Goal: Information Seeking & Learning: Learn about a topic

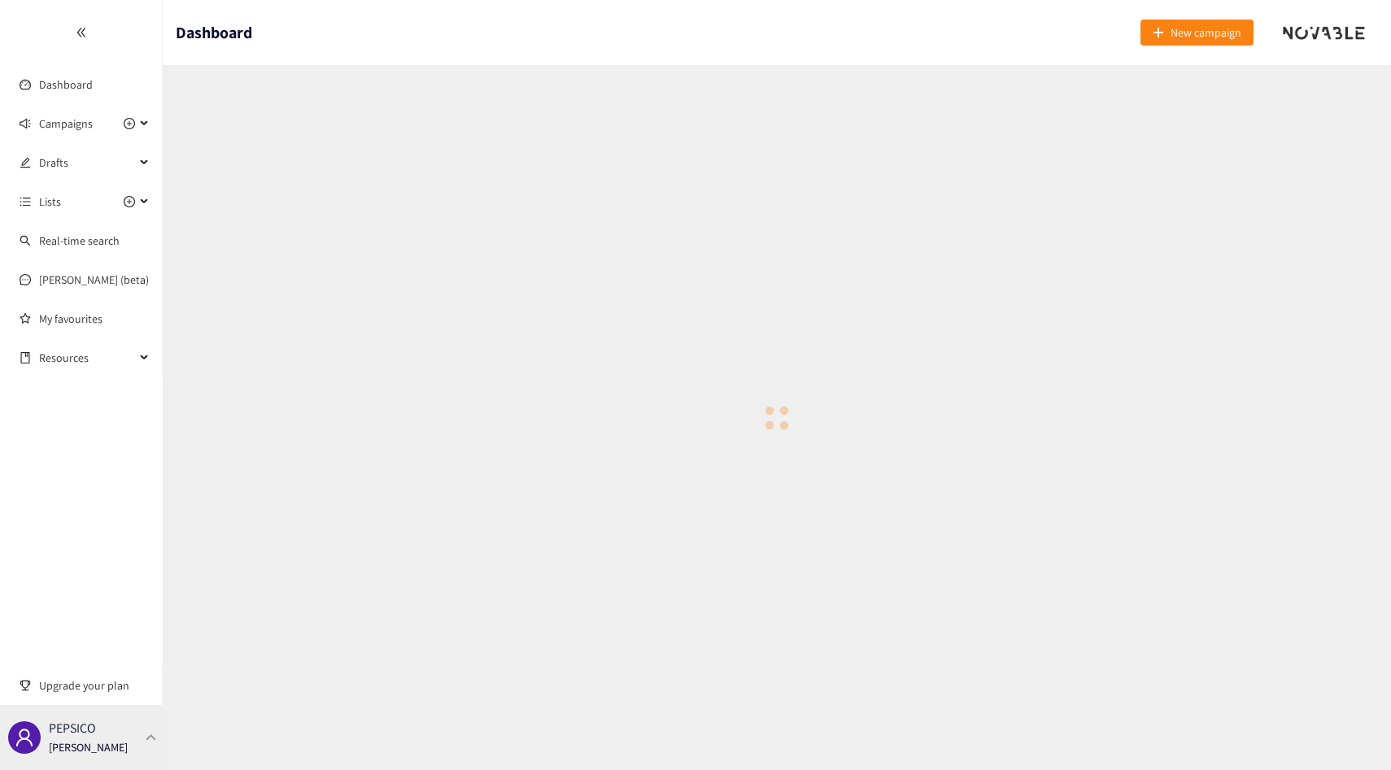
click at [133, 739] on div "PEPSICO [PERSON_NAME]" at bounding box center [81, 737] width 163 height 65
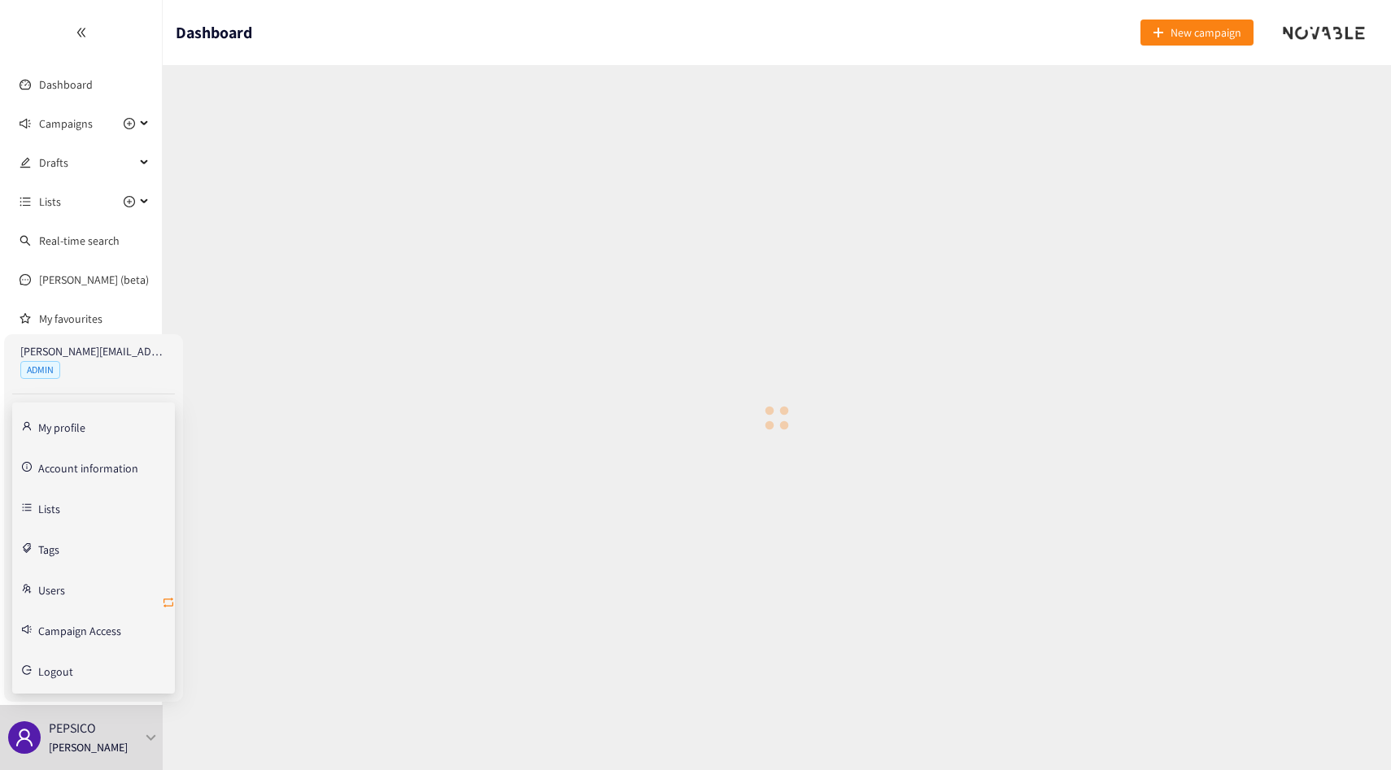
click at [171, 607] on icon "retweet" at bounding box center [168, 602] width 13 height 13
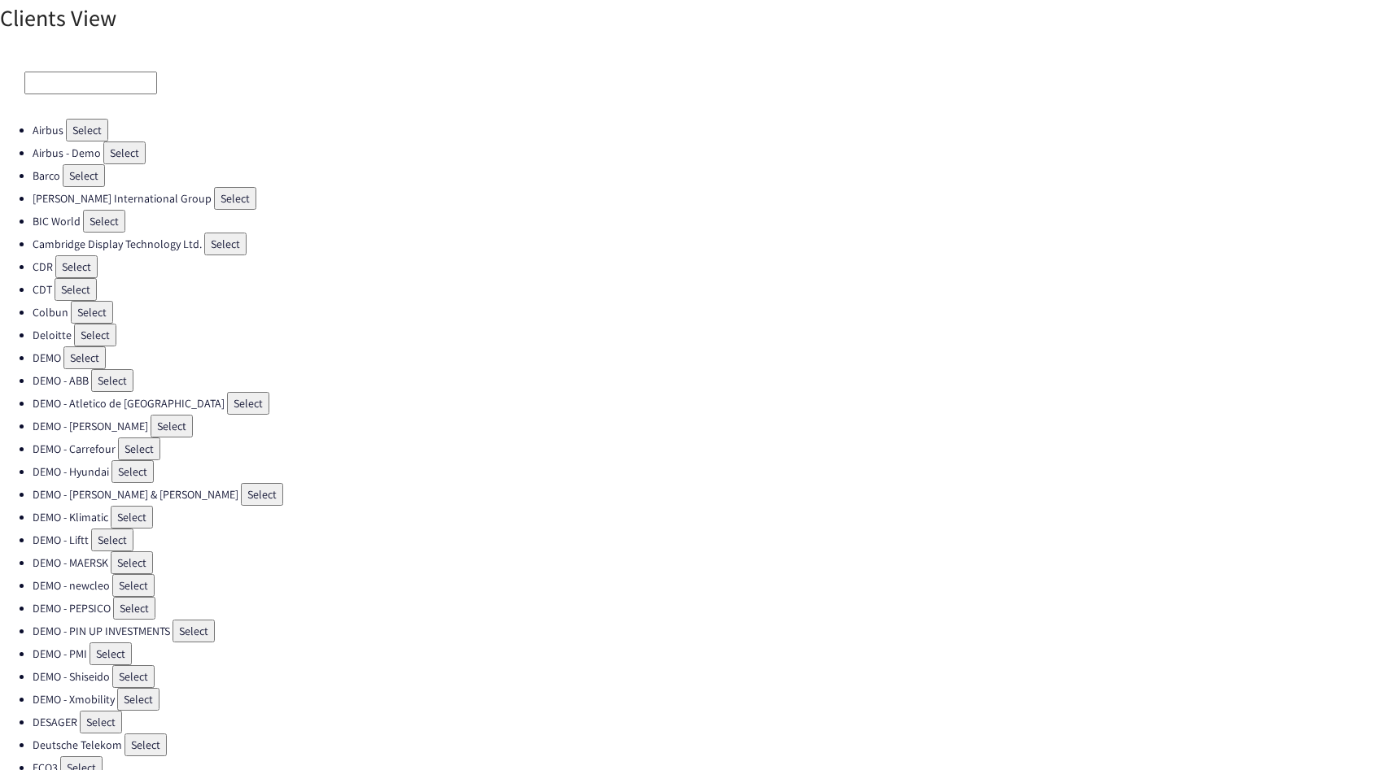
click at [88, 77] on input at bounding box center [90, 83] width 133 height 23
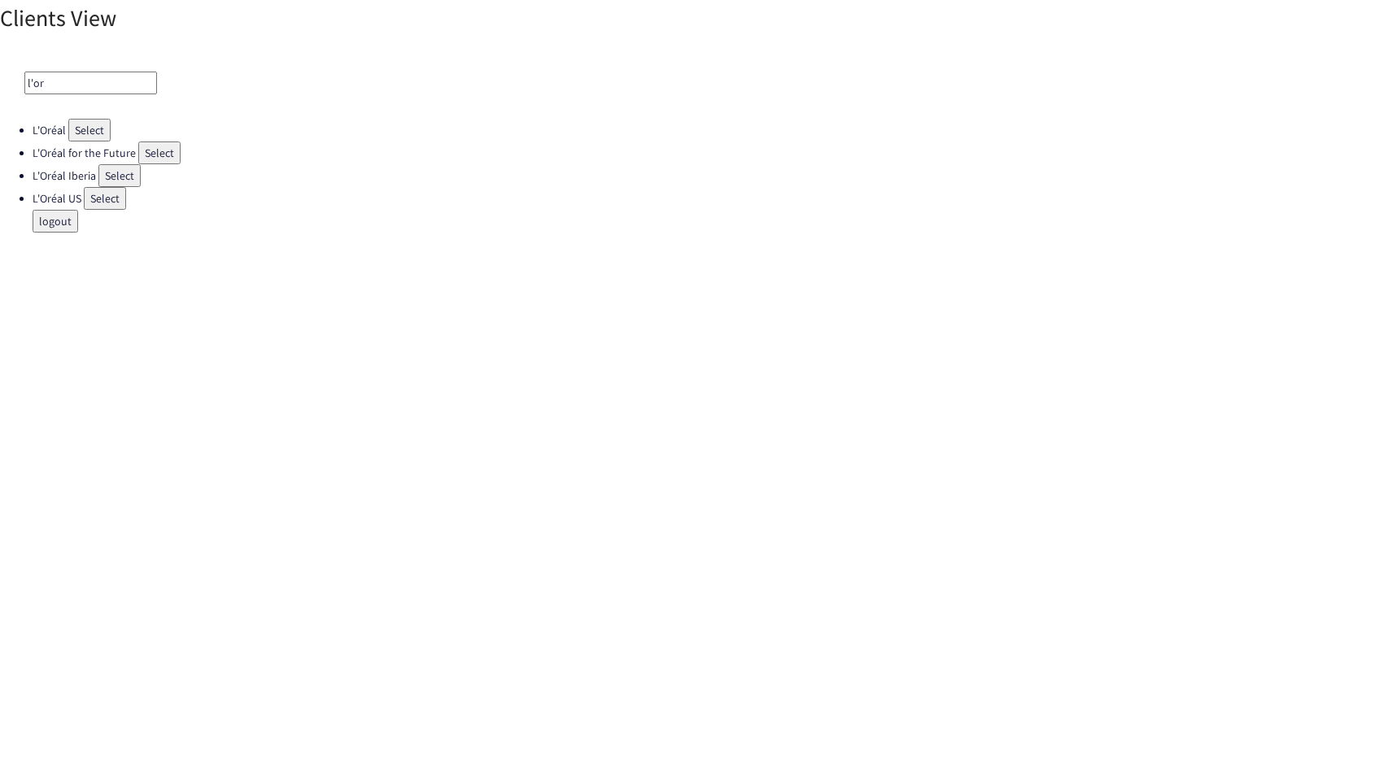
type input "l'oré"
click at [102, 132] on button "Select" at bounding box center [89, 130] width 42 height 23
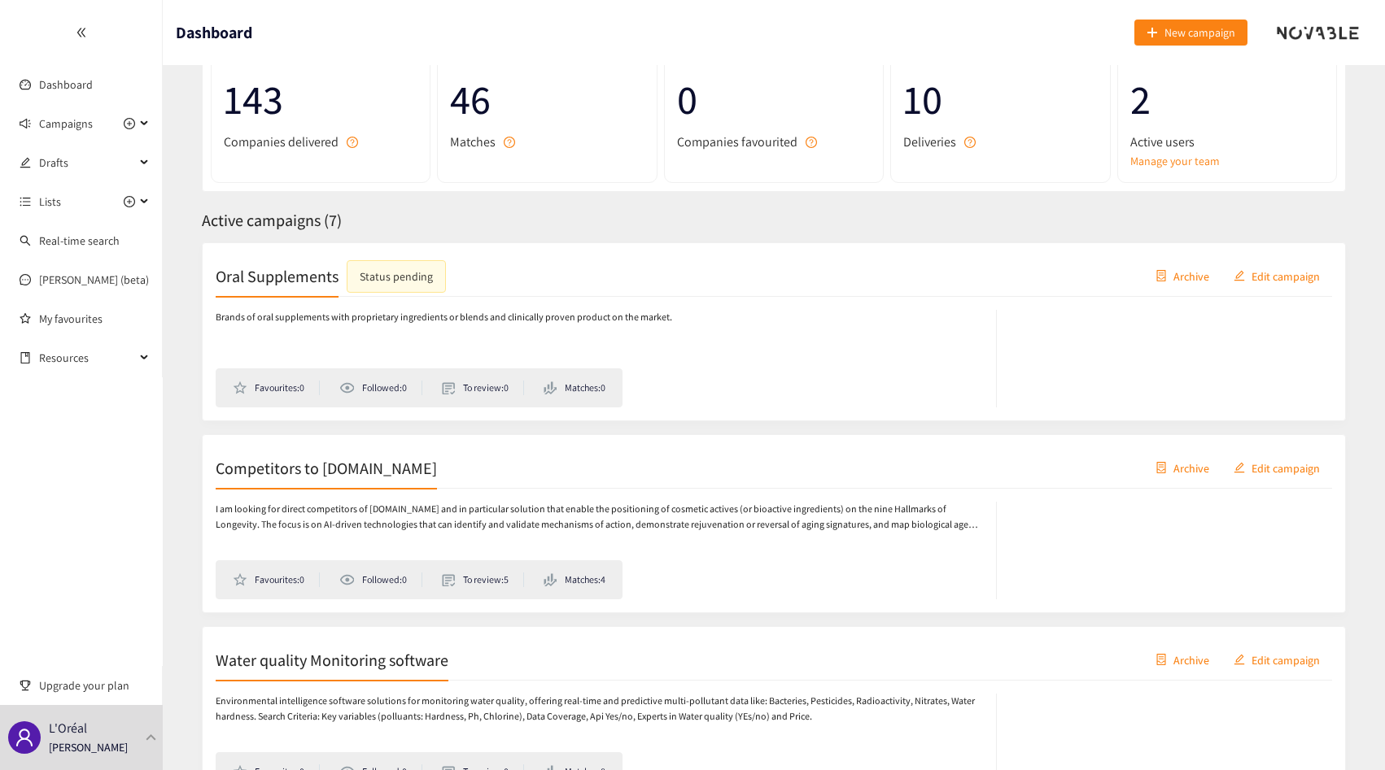
scroll to position [151, 0]
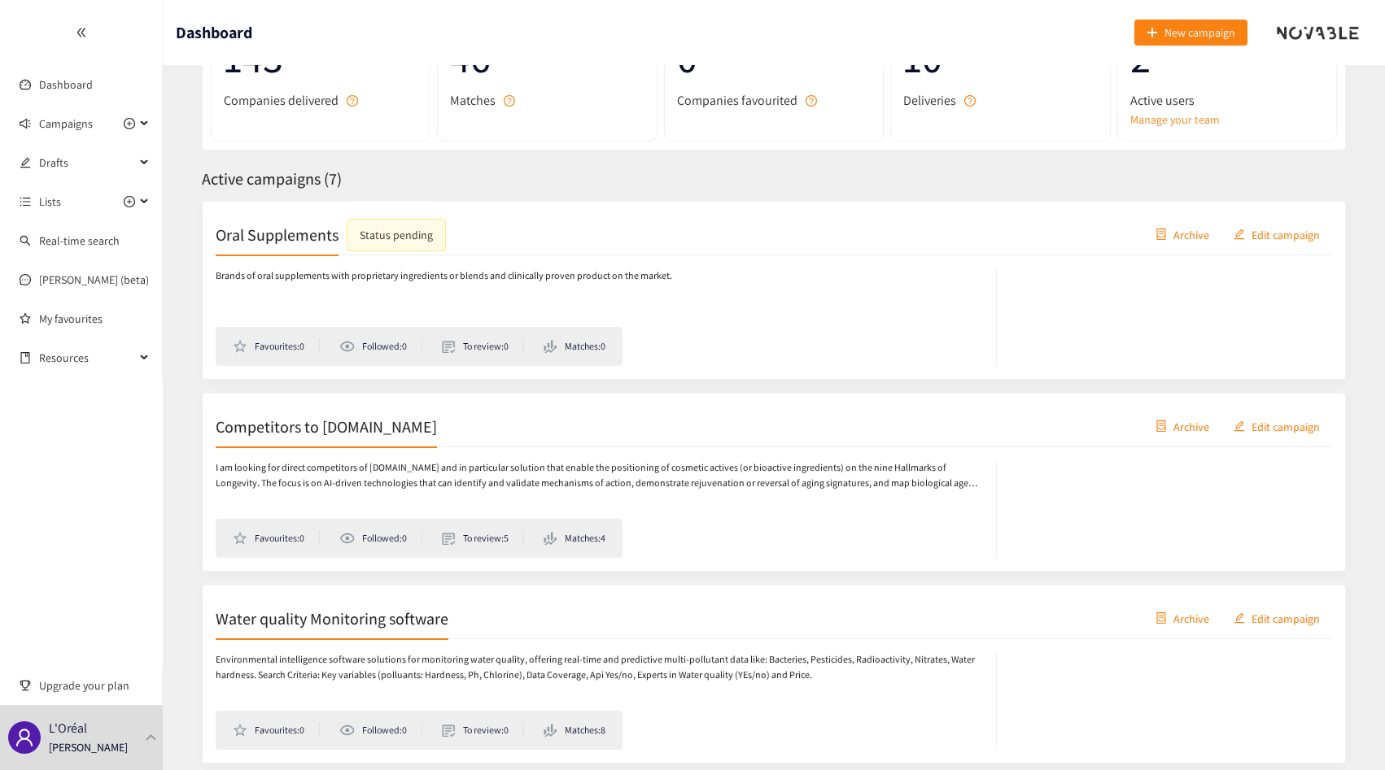
click at [411, 433] on div "Competitors to [DOMAIN_NAME] Archive Edit campaign" at bounding box center [774, 427] width 1116 height 41
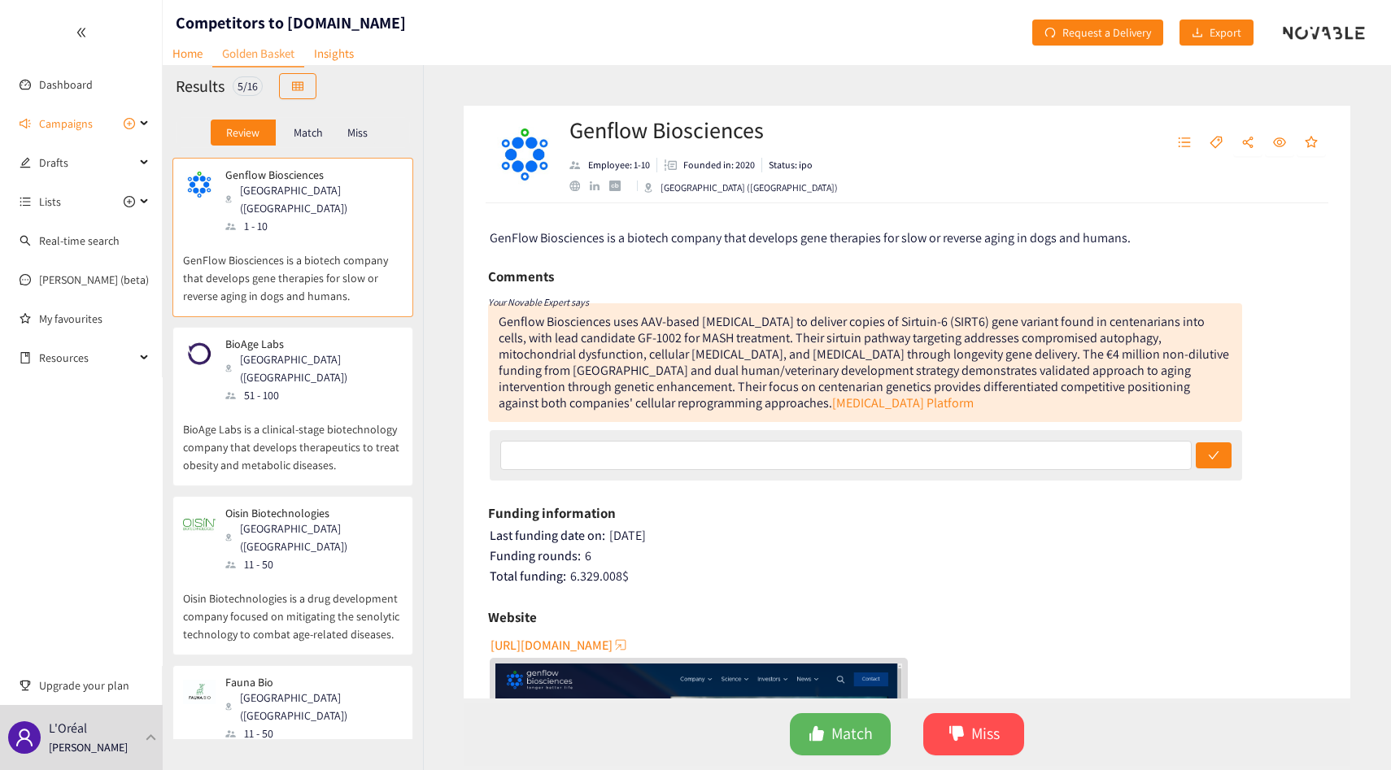
click at [318, 139] on p "Match" at bounding box center [308, 132] width 29 height 13
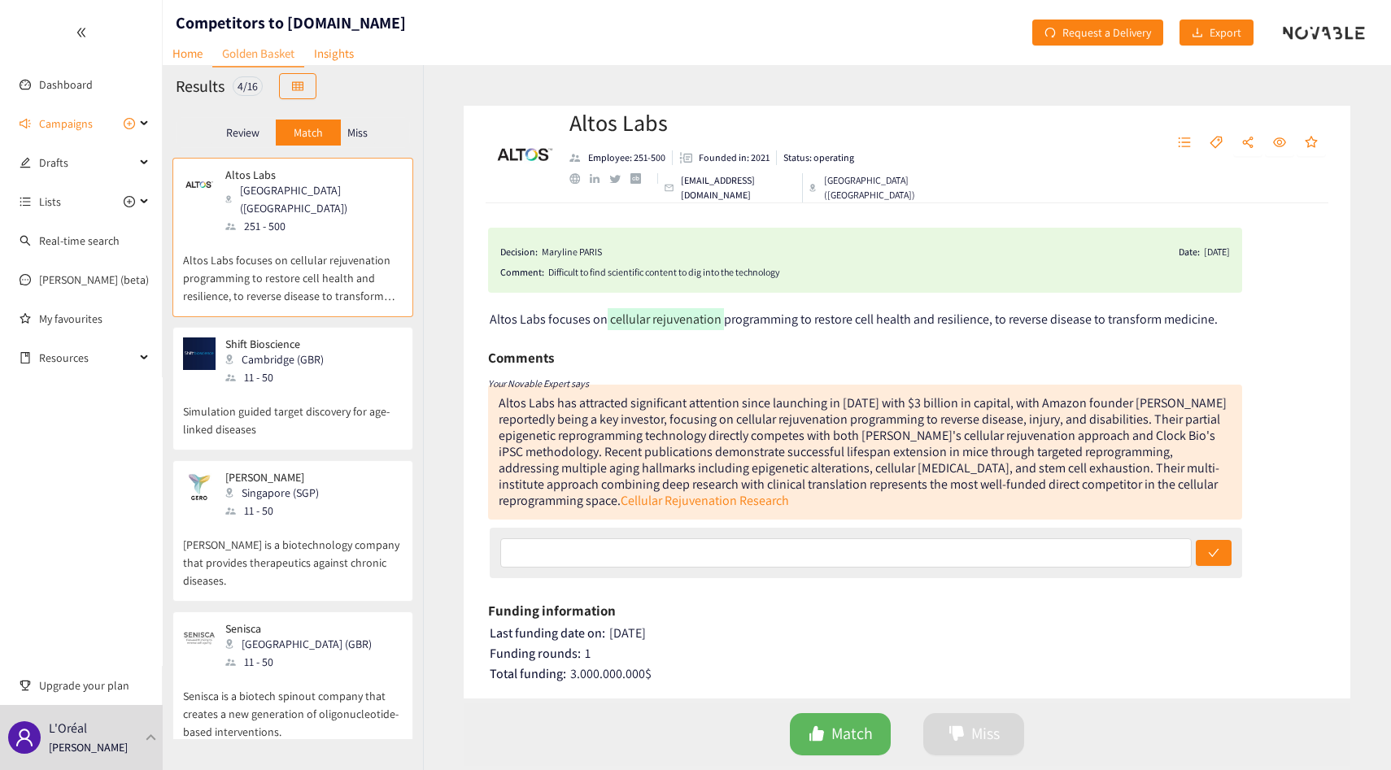
click at [365, 130] on p "Miss" at bounding box center [357, 132] width 20 height 13
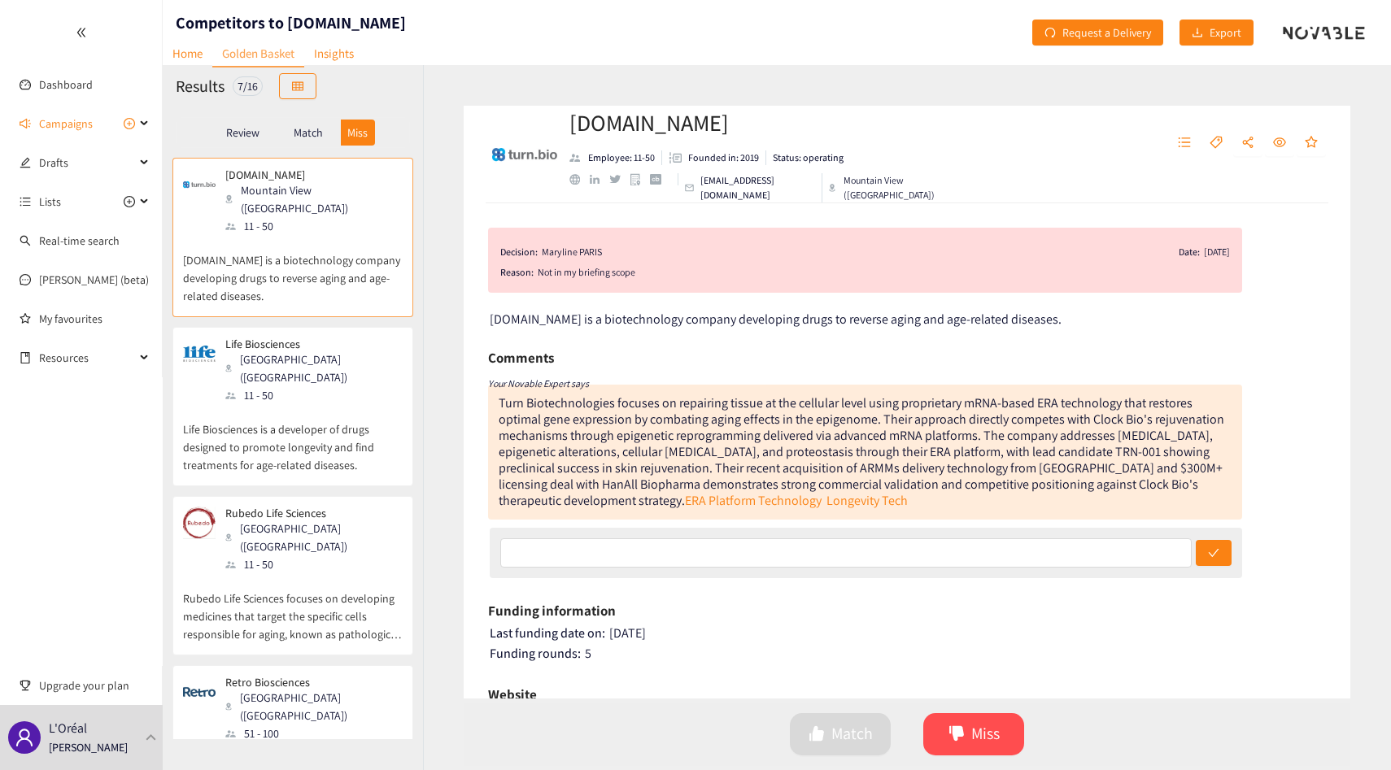
scroll to position [50, 0]
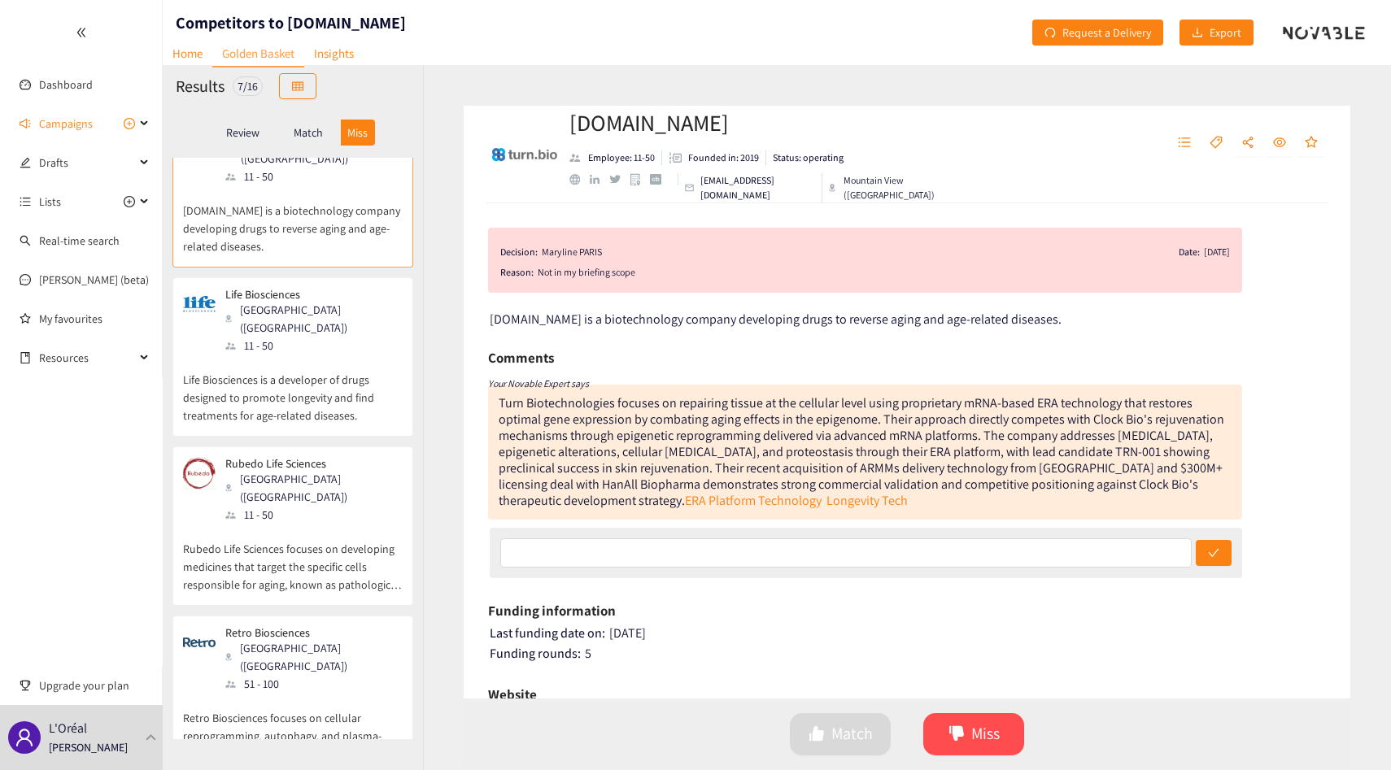
click at [297, 301] on div "[GEOGRAPHIC_DATA] ([GEOGRAPHIC_DATA])" at bounding box center [313, 319] width 176 height 36
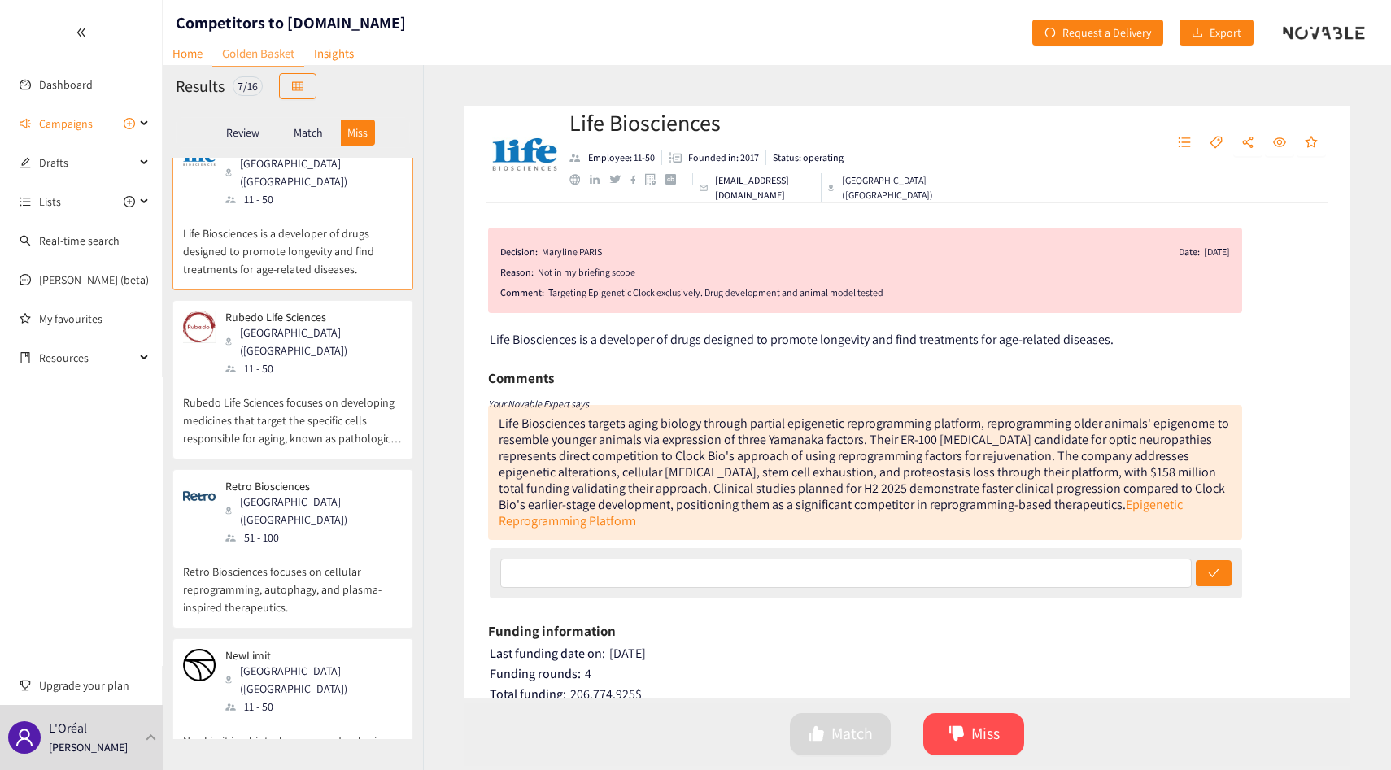
scroll to position [198, 0]
click at [295, 376] on p "Rubedo Life Sciences focuses on developing medicines that target the specific c…" at bounding box center [293, 411] width 220 height 70
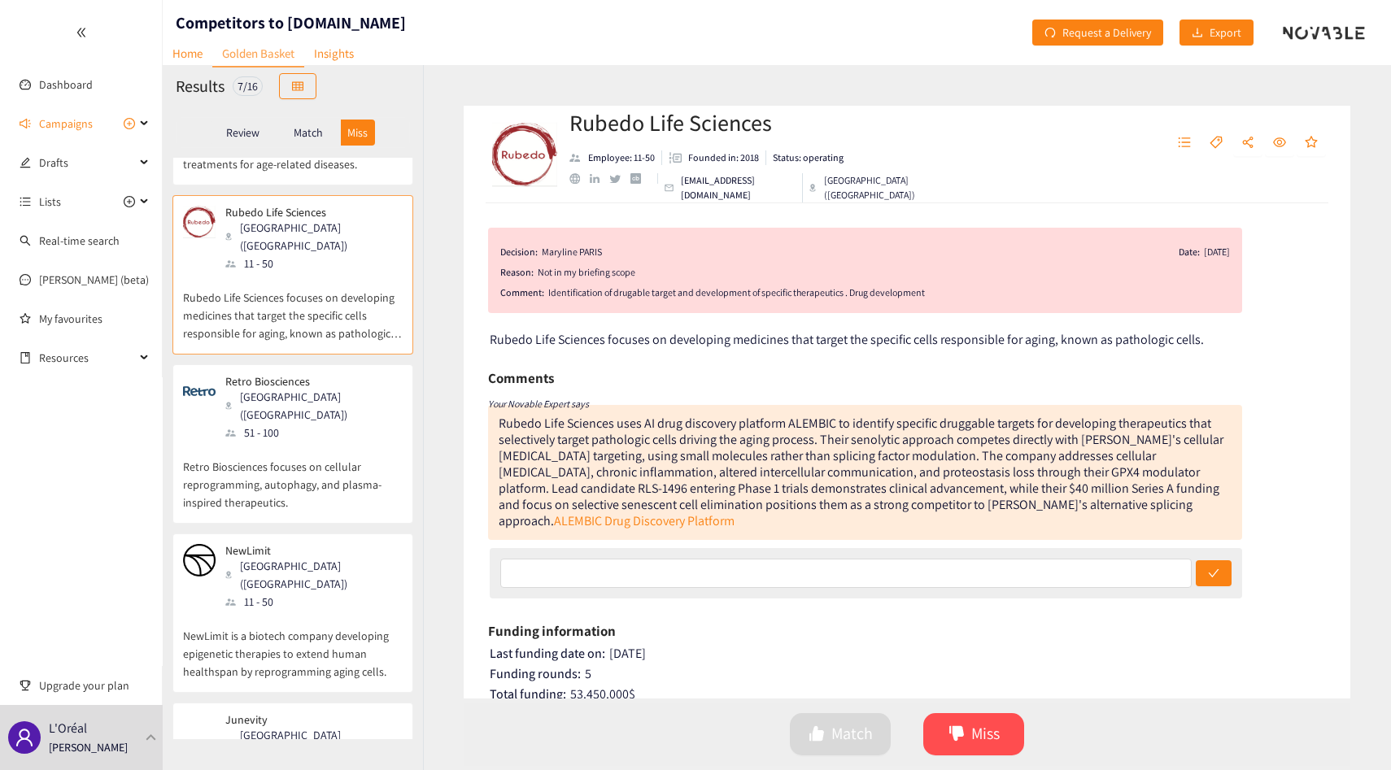
scroll to position [302, 0]
click at [331, 441] on p "Retro Biosciences focuses on cellular reprogramming, autophagy, and plasma-insp…" at bounding box center [293, 476] width 220 height 70
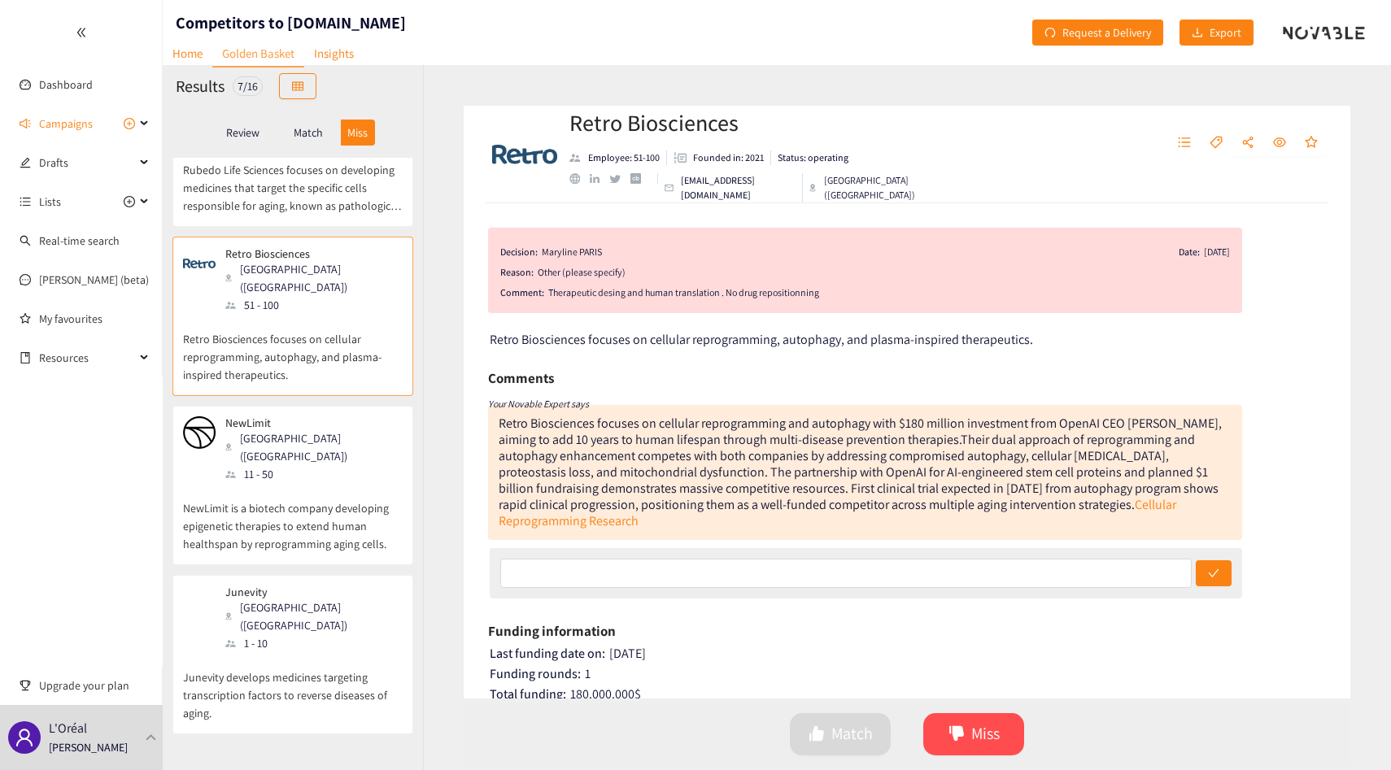
scroll to position [430, 0]
click at [331, 482] on p "NewLimit is a biotech company developing epigenetic therapies to extend human h…" at bounding box center [293, 517] width 220 height 70
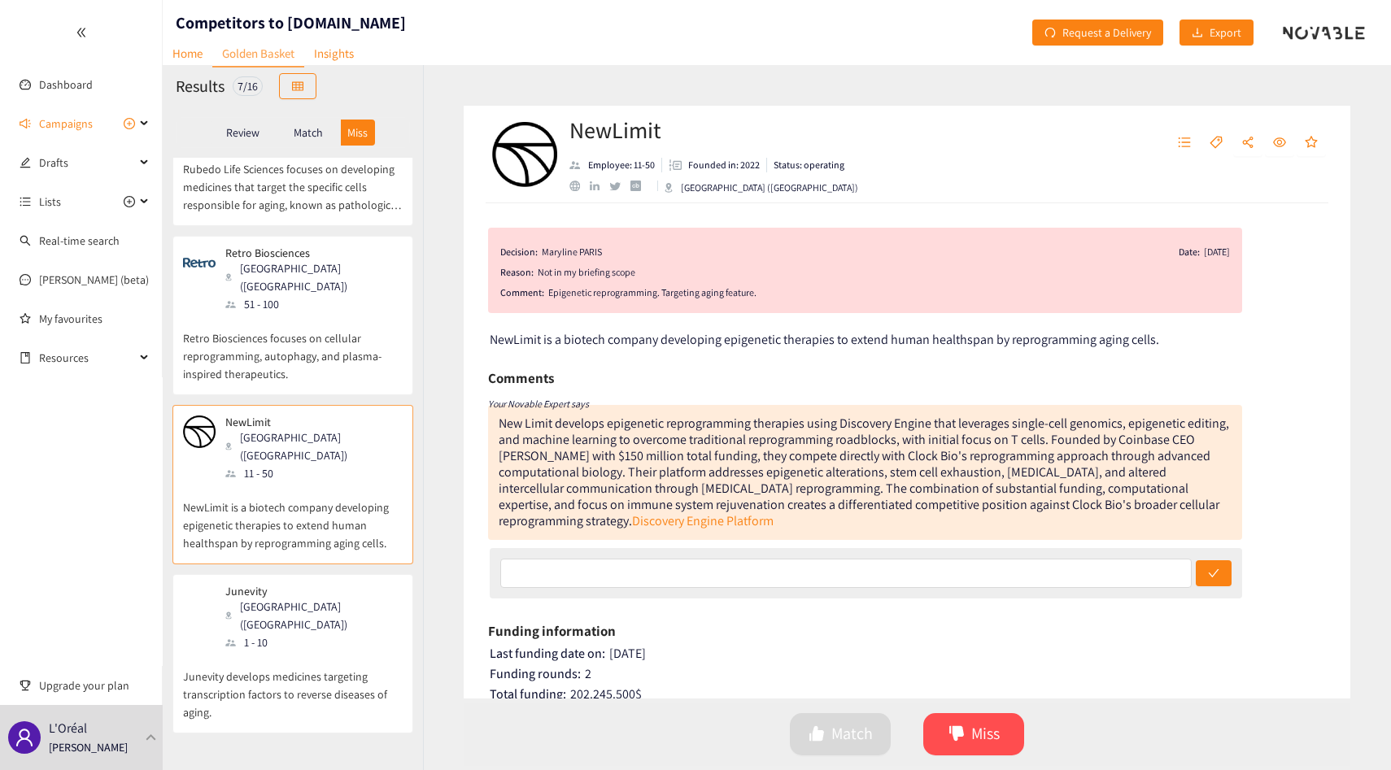
scroll to position [460, 0]
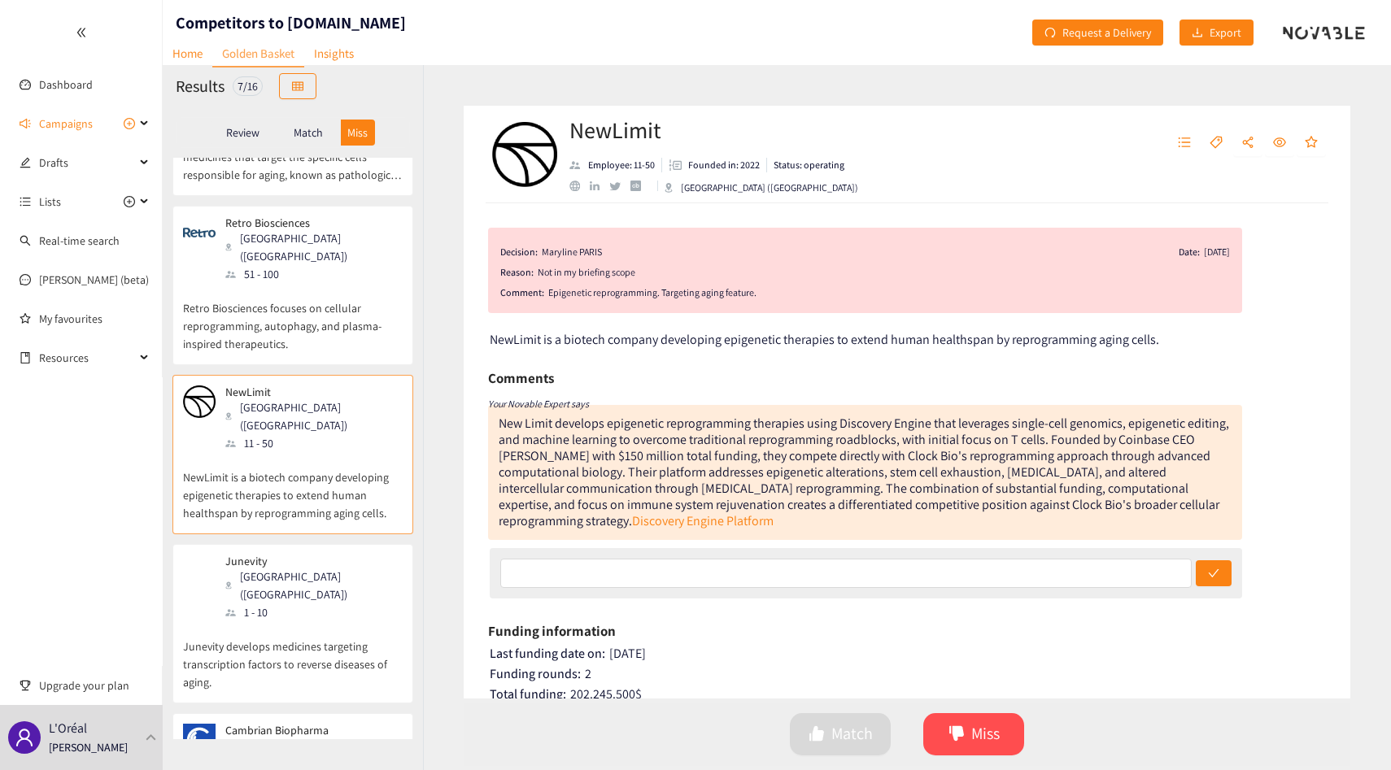
click at [334, 621] on p "Junevity develops medicines targeting transcription factors to reverse diseases…" at bounding box center [293, 656] width 220 height 70
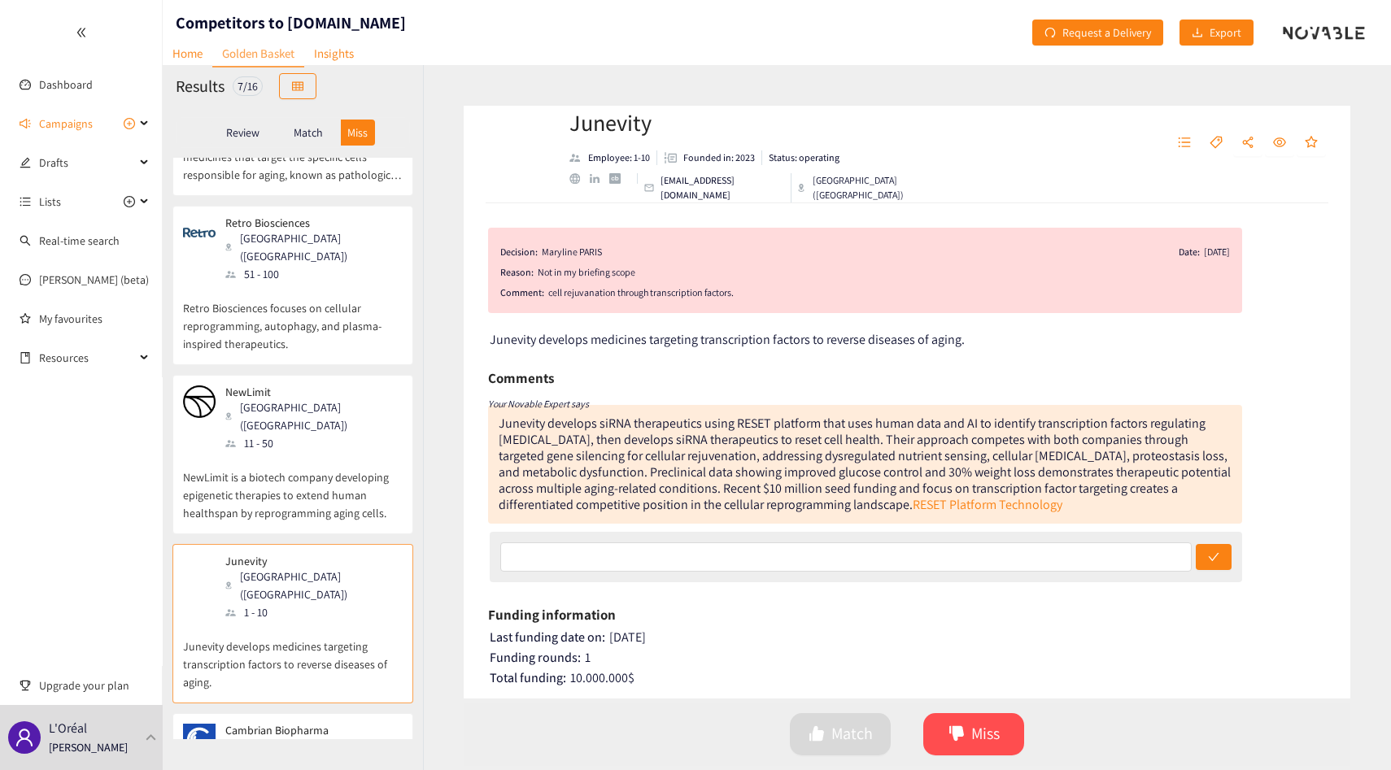
click at [307, 737] on div "[US_STATE] ([GEOGRAPHIC_DATA])" at bounding box center [313, 755] width 176 height 36
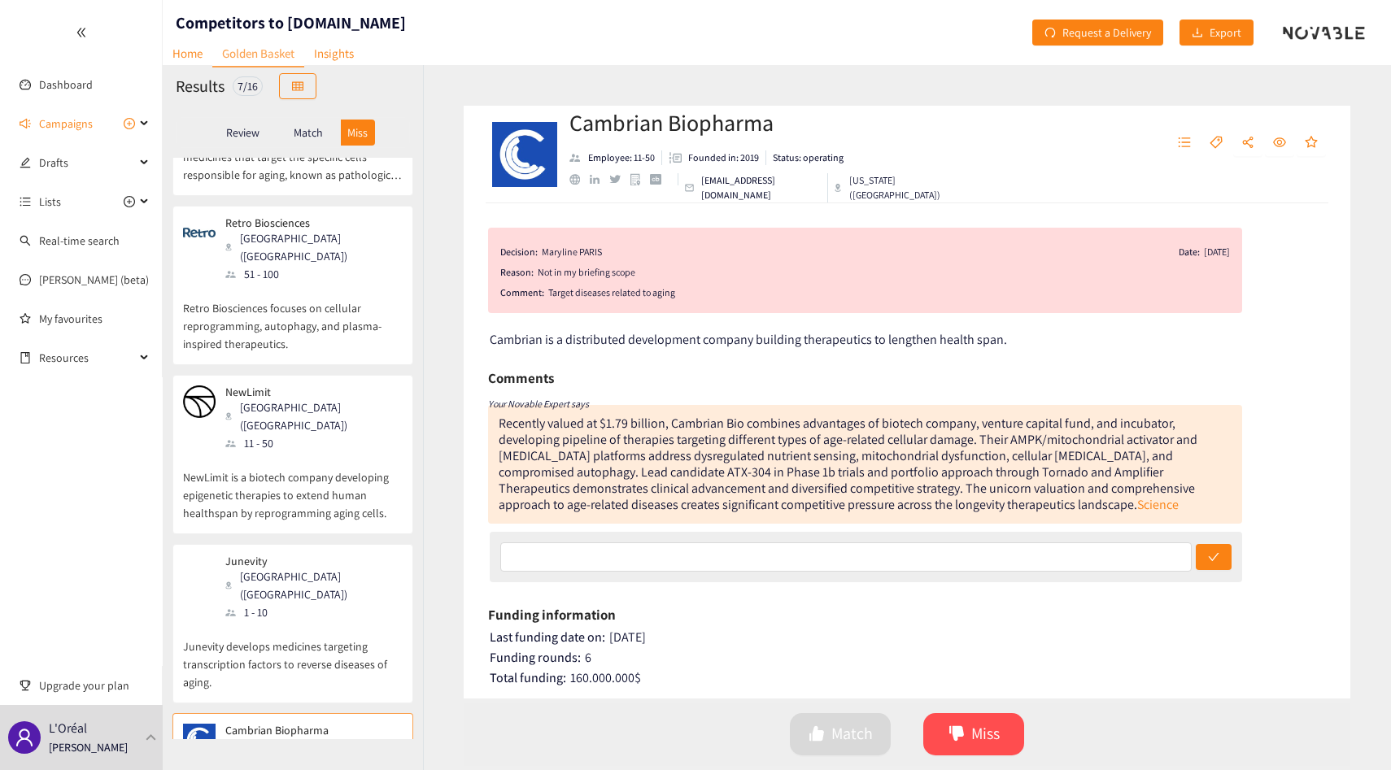
click at [300, 129] on p "Match" at bounding box center [308, 132] width 29 height 13
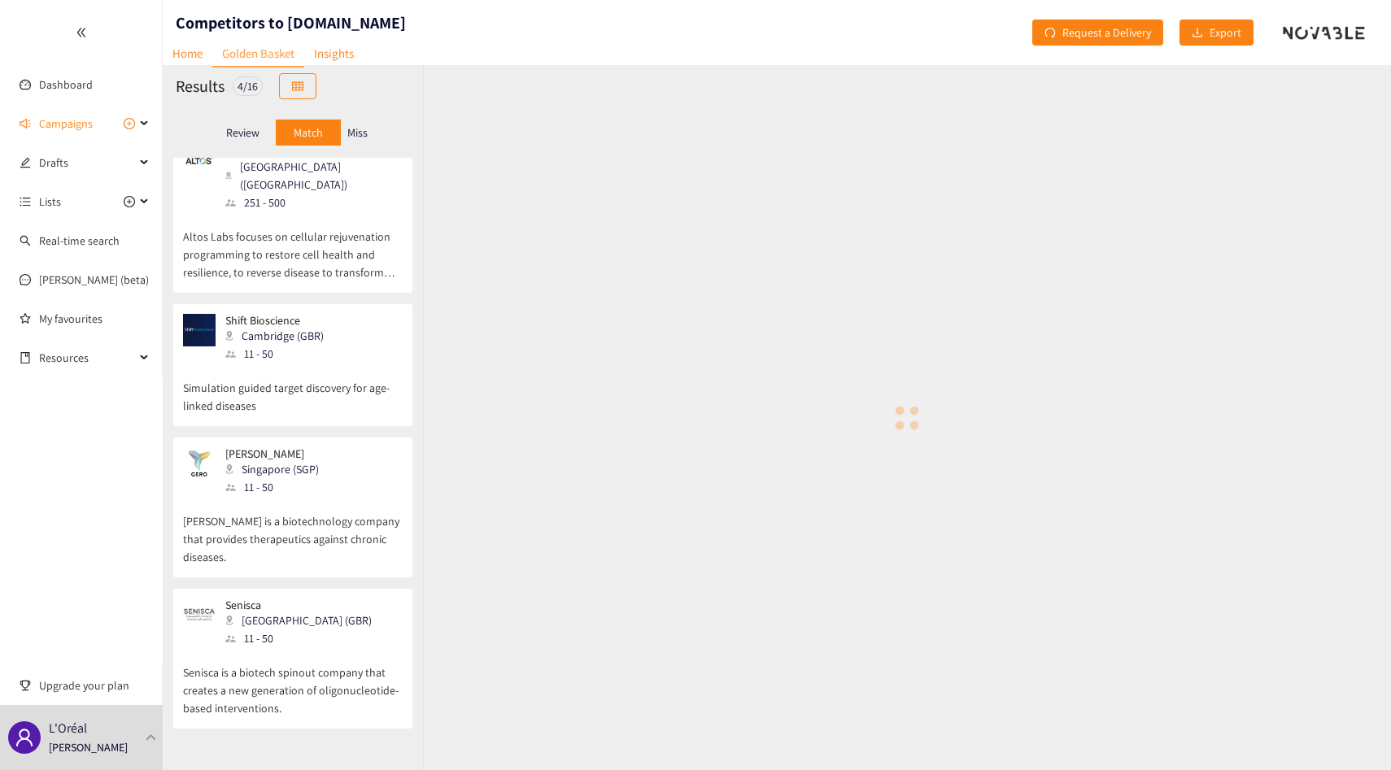
scroll to position [0, 0]
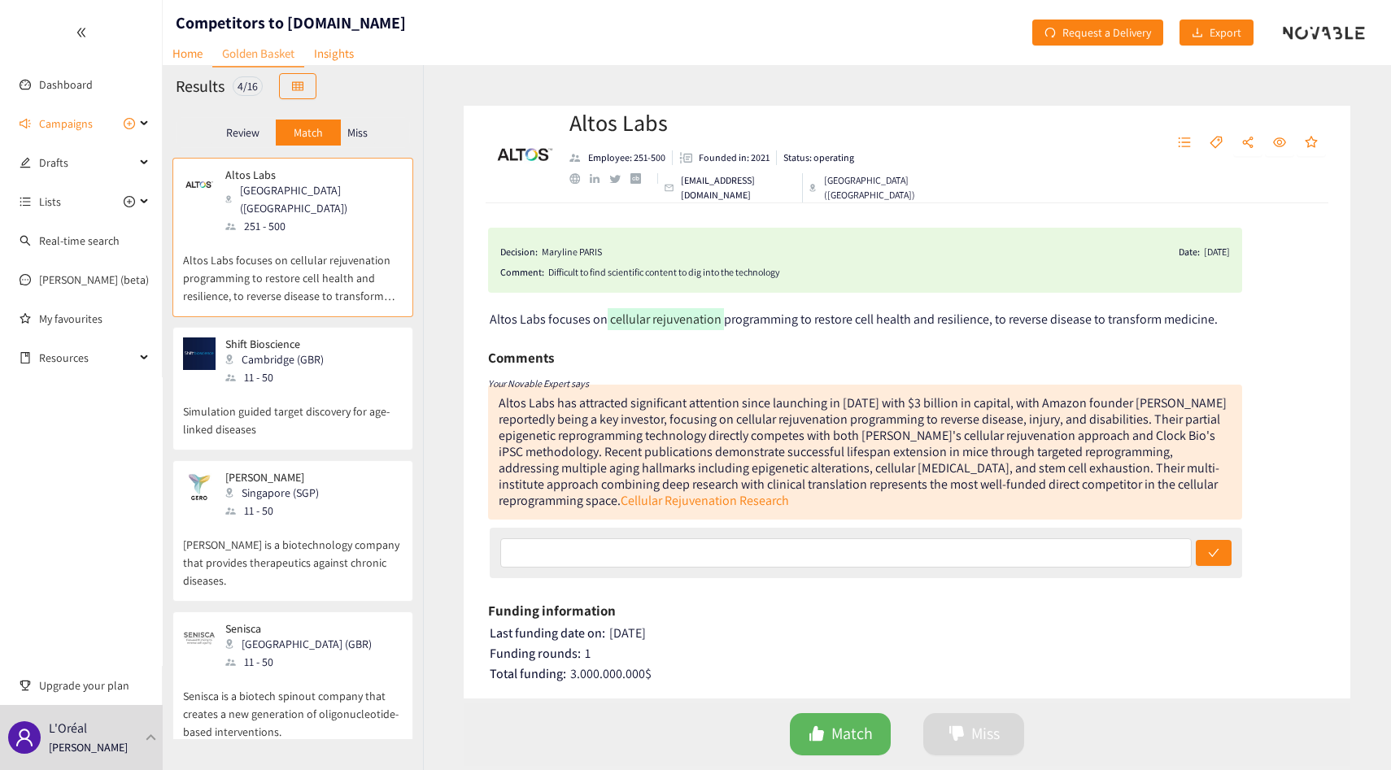
click at [318, 368] on div "11 - 50" at bounding box center [279, 377] width 108 height 18
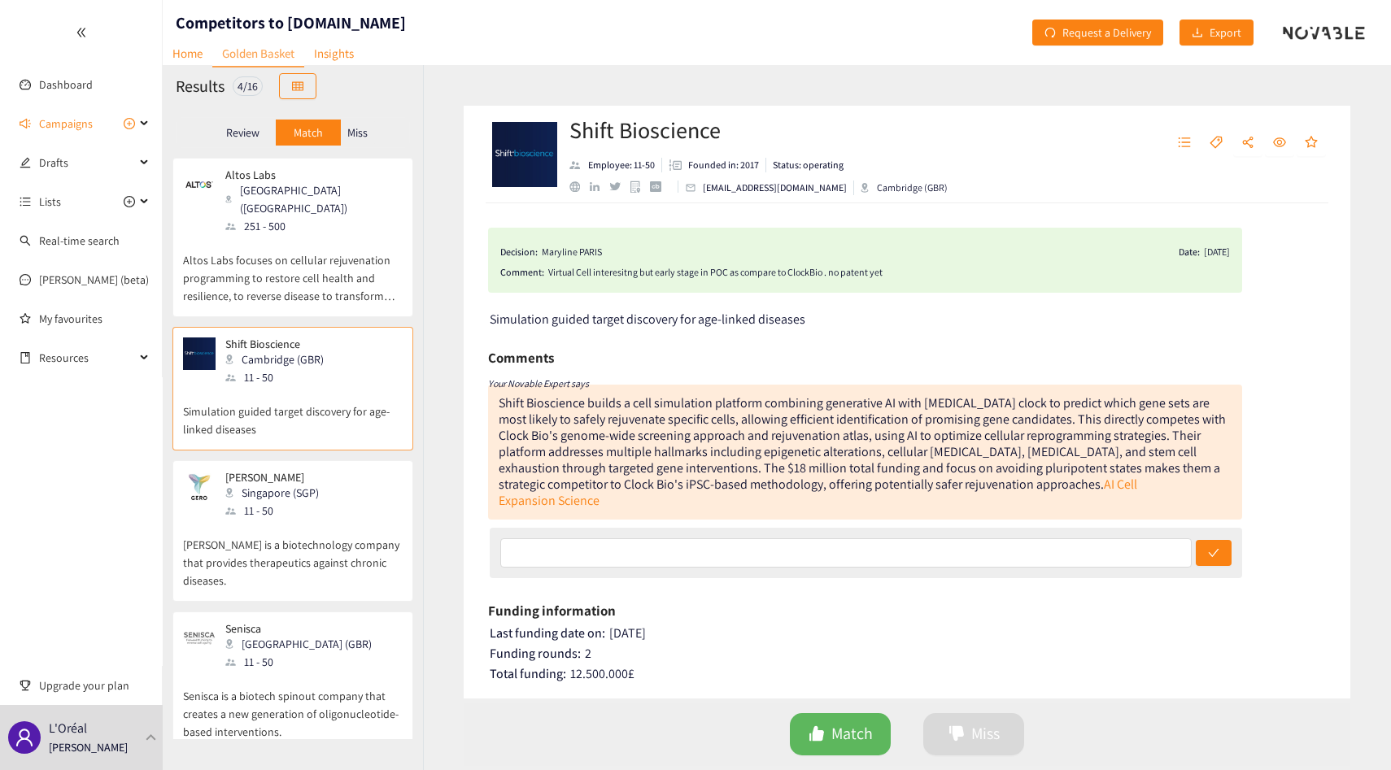
click at [316, 553] on p "[PERSON_NAME] is a biotechnology company that provides therapeutics against chr…" at bounding box center [293, 555] width 220 height 70
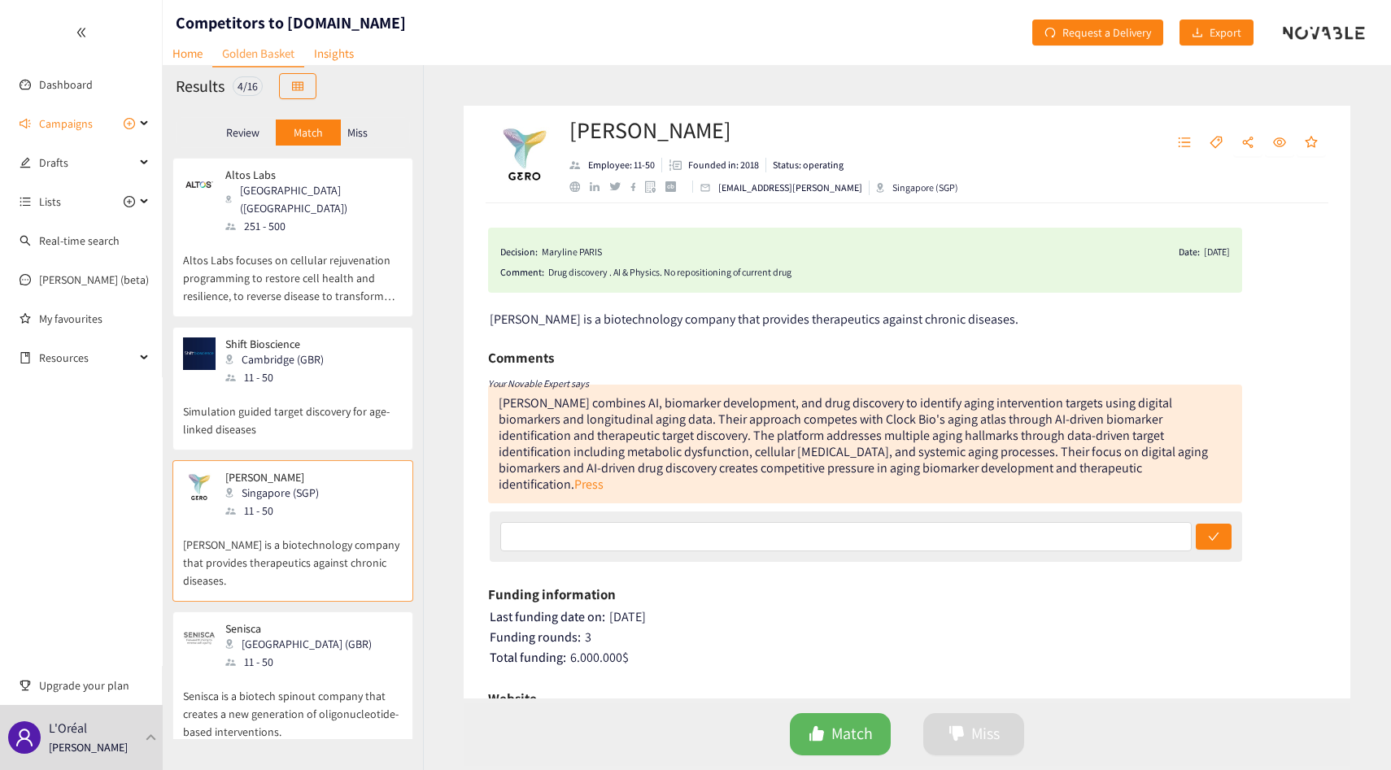
click at [273, 681] on p "Senisca is a biotech spinout company that creates a new generation of oligonucl…" at bounding box center [293, 706] width 220 height 70
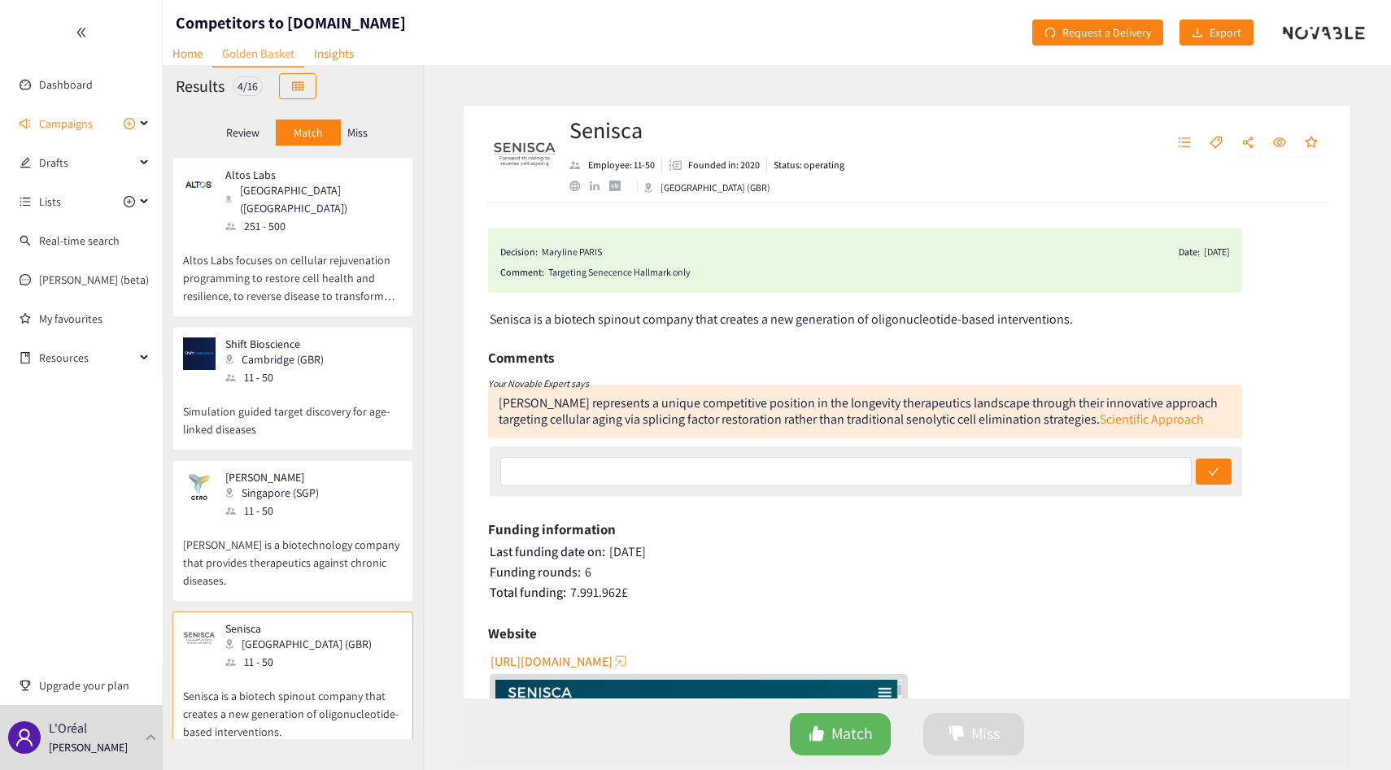
click at [353, 478] on div "[PERSON_NAME] Singapore (SGP) 11 - 50" at bounding box center [293, 495] width 220 height 49
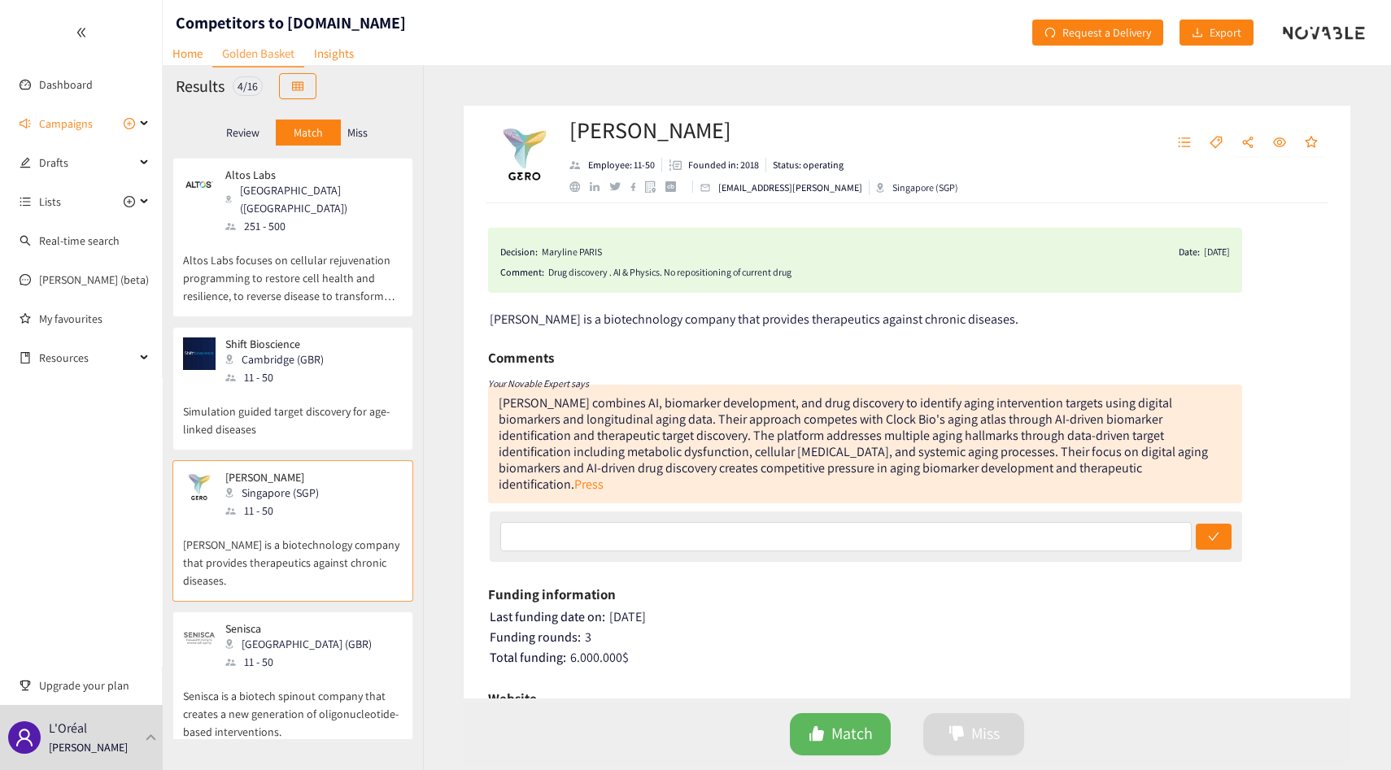
click at [355, 367] on div "Shift Bioscience Cambridge (GBR) 11 - 50" at bounding box center [293, 362] width 220 height 49
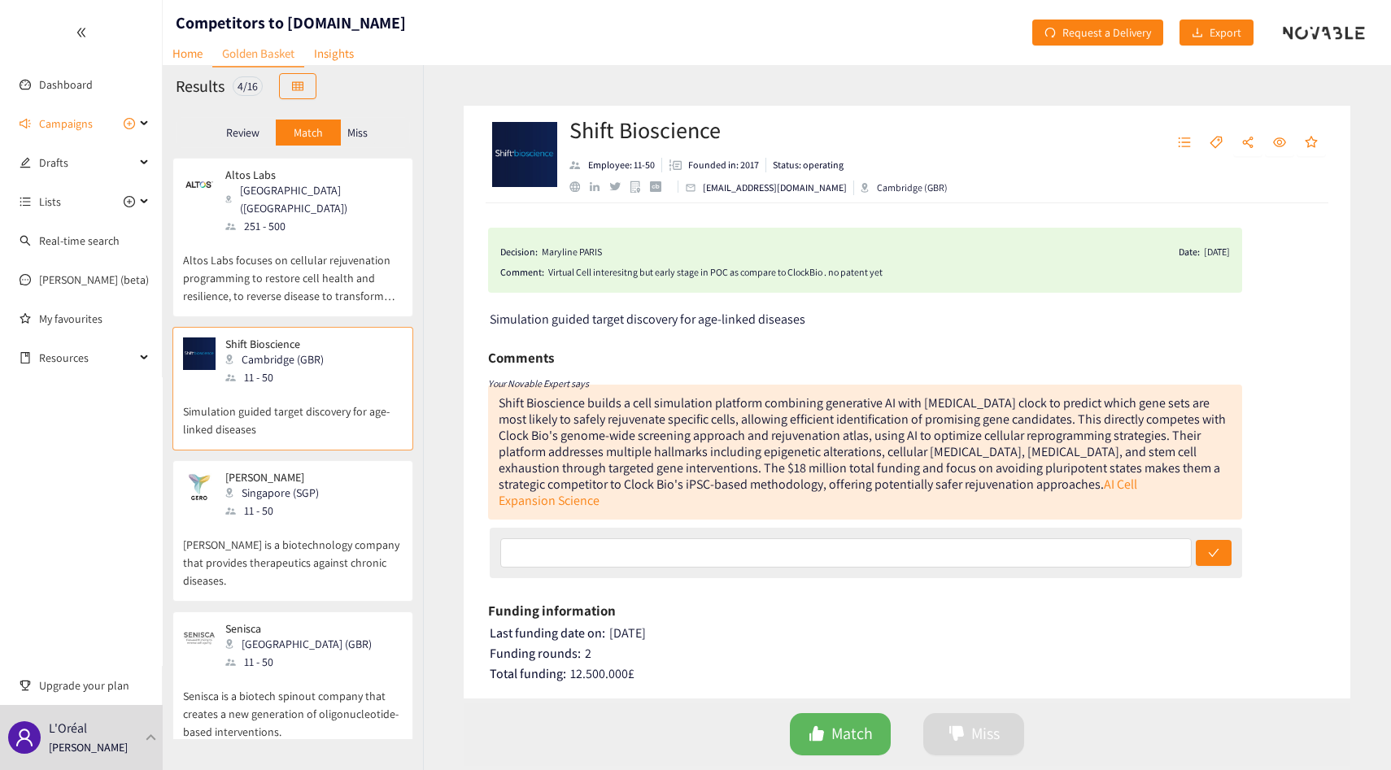
click at [334, 281] on p "Altos Labs focuses on cellular rejuvenation programming to restore cell health …" at bounding box center [293, 270] width 220 height 70
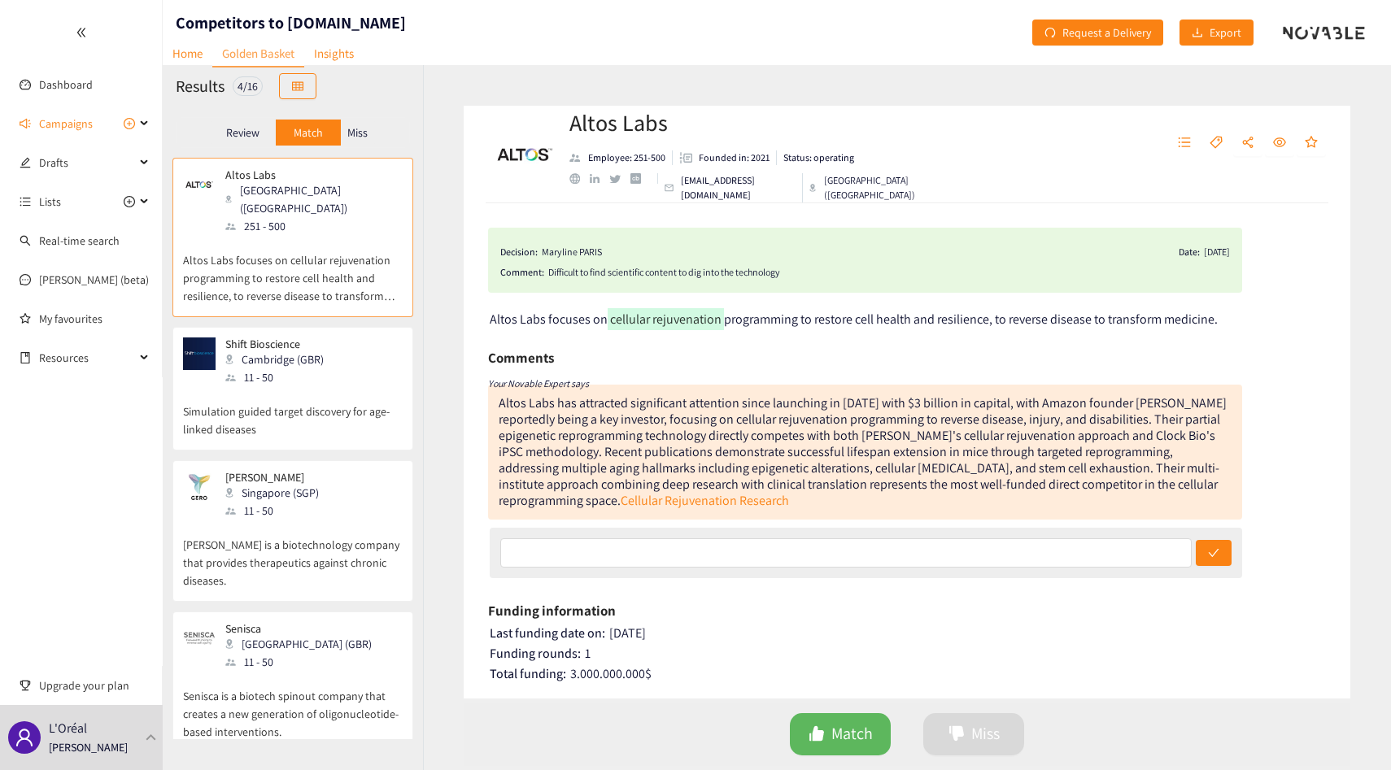
click at [245, 129] on p "Review" at bounding box center [242, 132] width 33 height 13
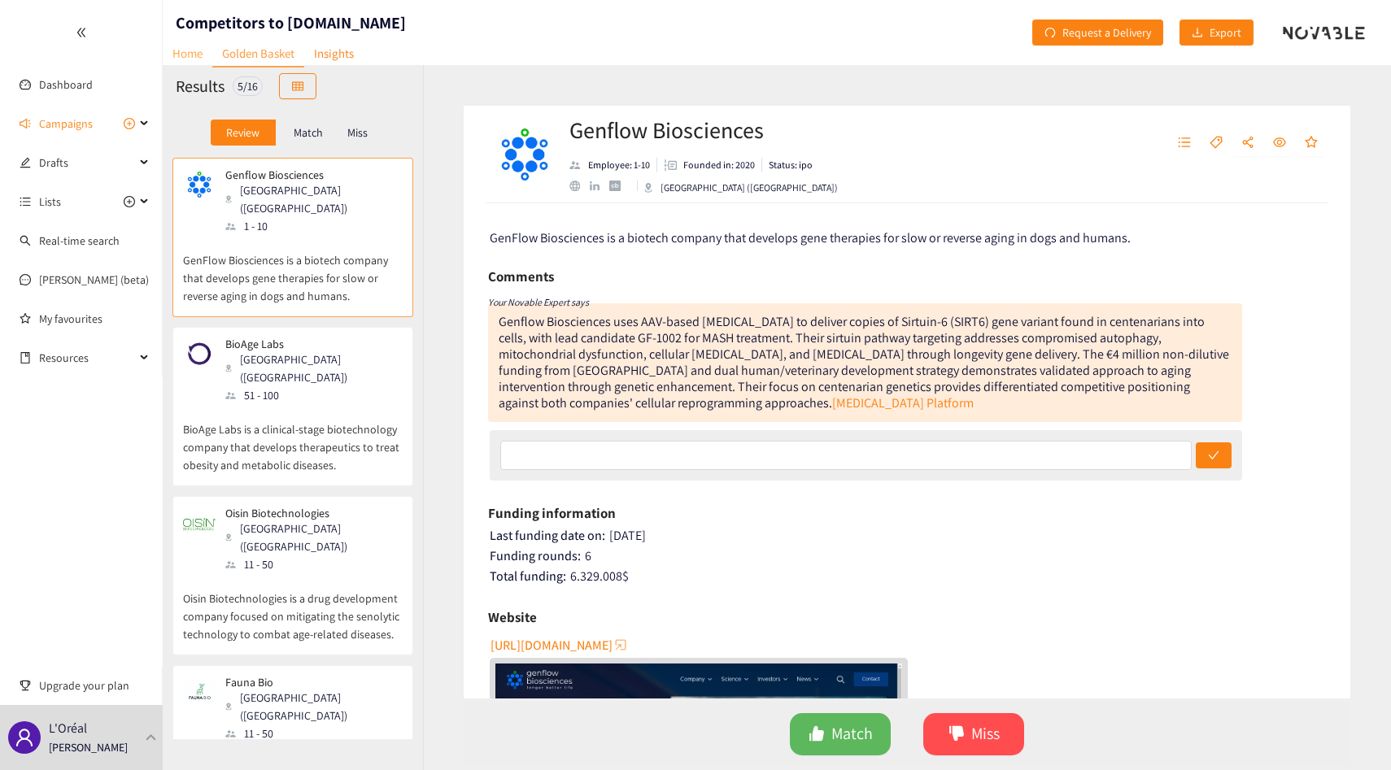
click at [176, 41] on link "Home" at bounding box center [188, 53] width 50 height 25
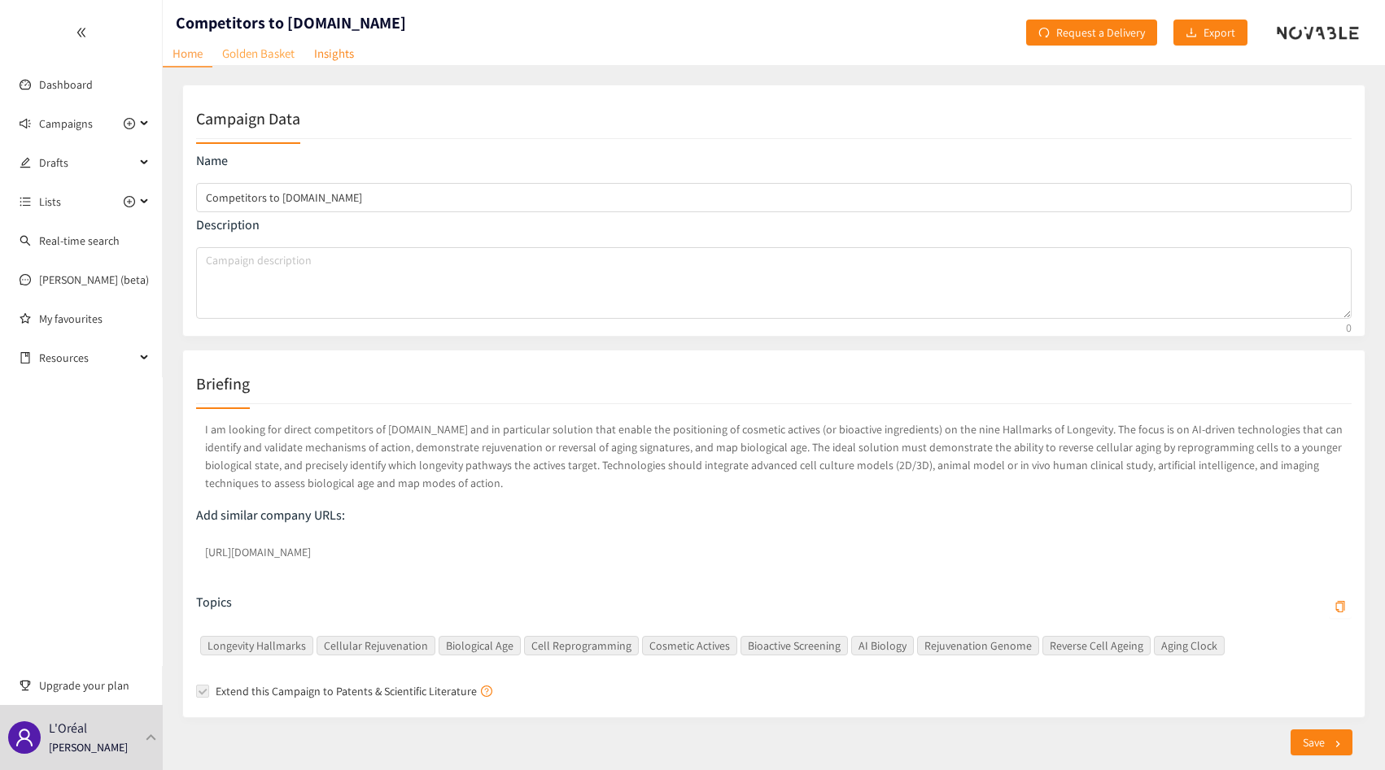
click at [243, 59] on link "Golden Basket" at bounding box center [258, 53] width 92 height 25
